Goal: Obtain resource: Download file/media

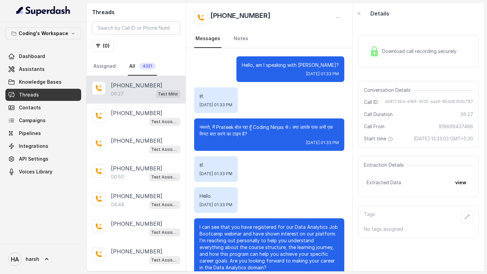
scroll to position [2102, 0]
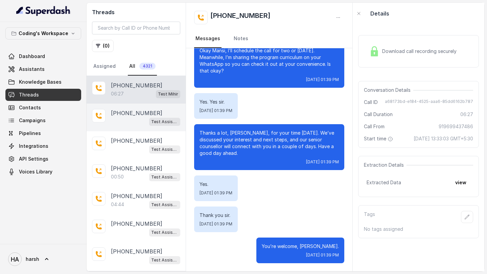
click at [154, 114] on div "[PHONE_NUMBER]" at bounding box center [145, 113] width 69 height 8
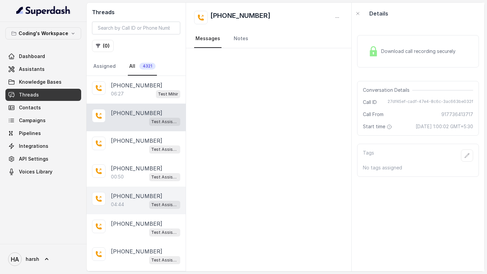
click at [116, 208] on div "04:44 Test Assistant-3" at bounding box center [145, 204] width 69 height 9
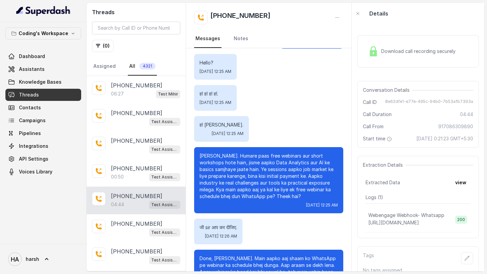
scroll to position [1143, 0]
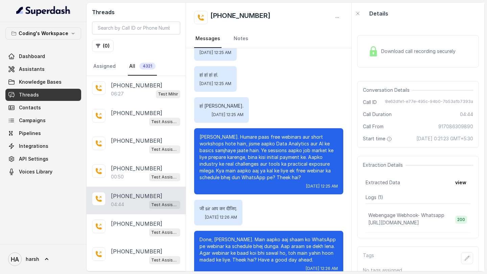
click at [402, 59] on div "Download call recording securely" at bounding box center [411, 52] width 93 height 16
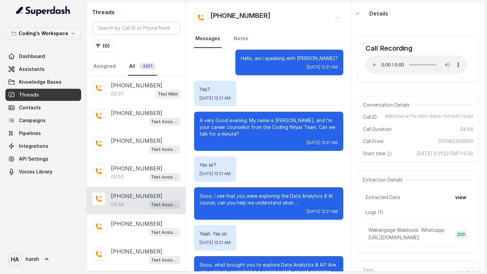
scroll to position [0, 0]
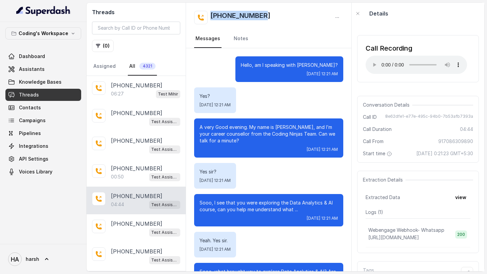
drag, startPoint x: 270, startPoint y: 16, endPoint x: 211, endPoint y: 16, distance: 58.5
click at [211, 16] on div "[PHONE_NUMBER]" at bounding box center [268, 18] width 149 height 14
copy h2 "[PHONE_NUMBER]"
